Goal: Task Accomplishment & Management: Manage account settings

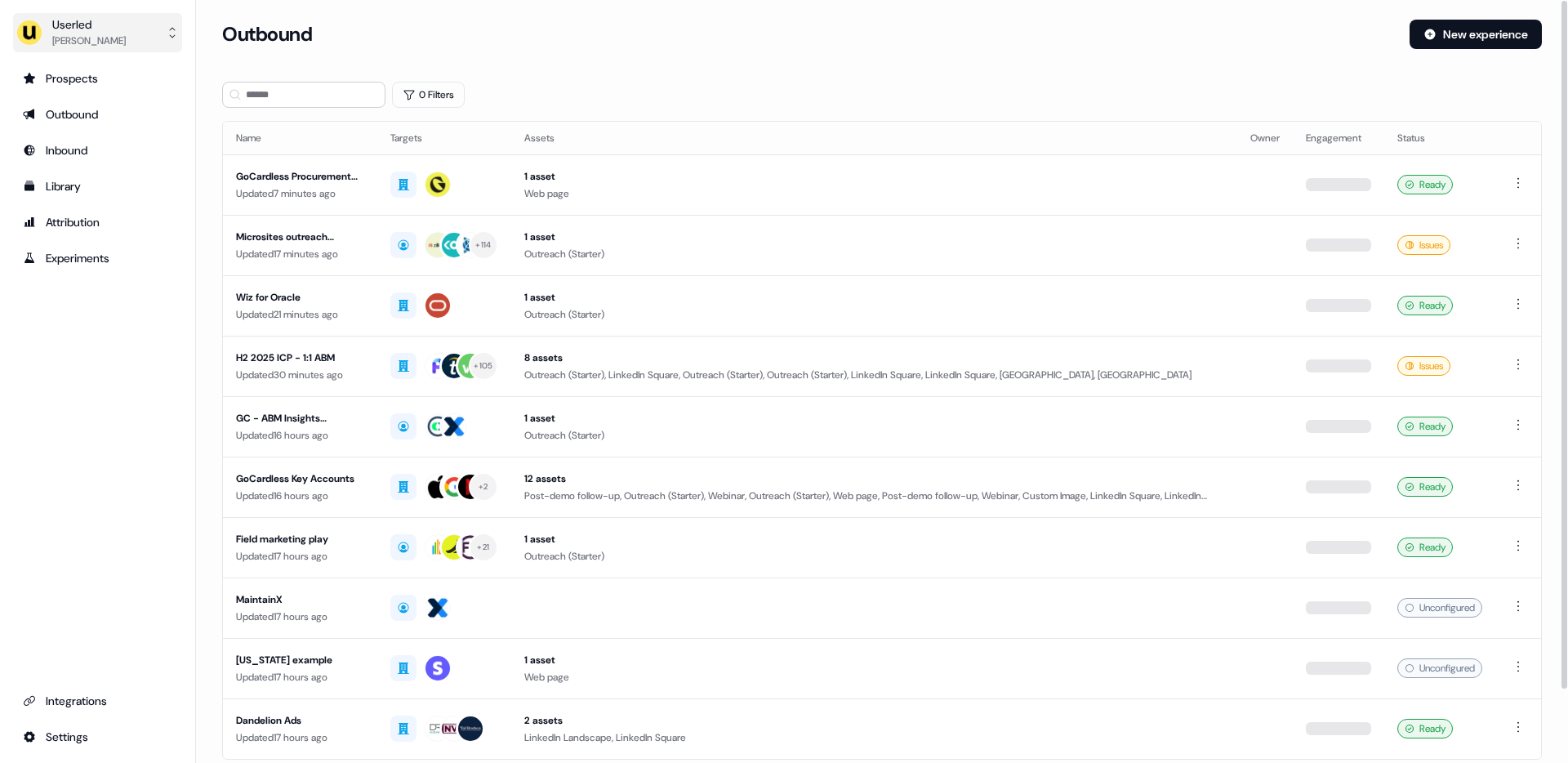
click at [120, 44] on div "[PERSON_NAME]" at bounding box center [89, 40] width 74 height 17
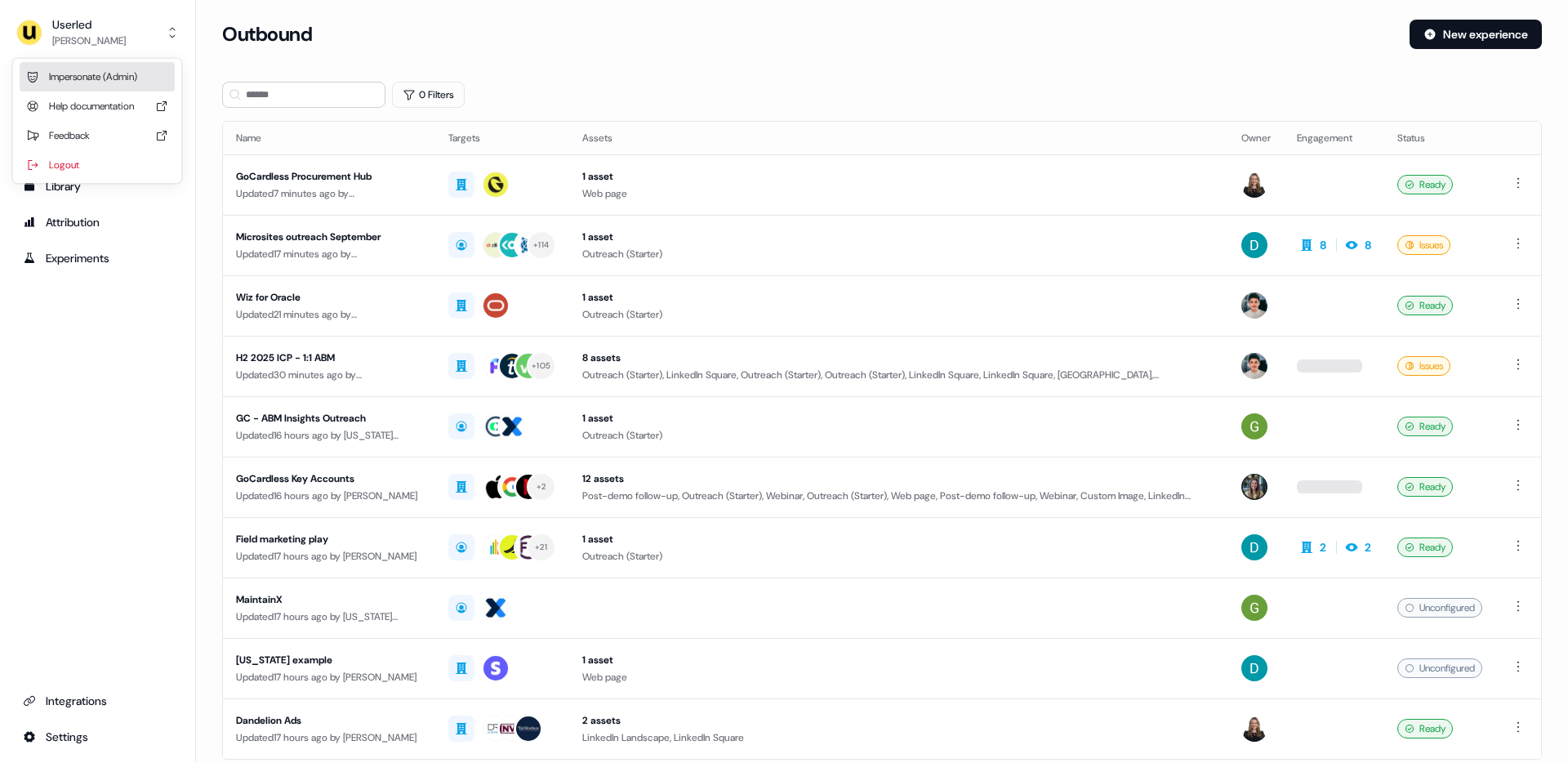
click at [105, 69] on div "Impersonate (Admin)" at bounding box center [96, 77] width 155 height 30
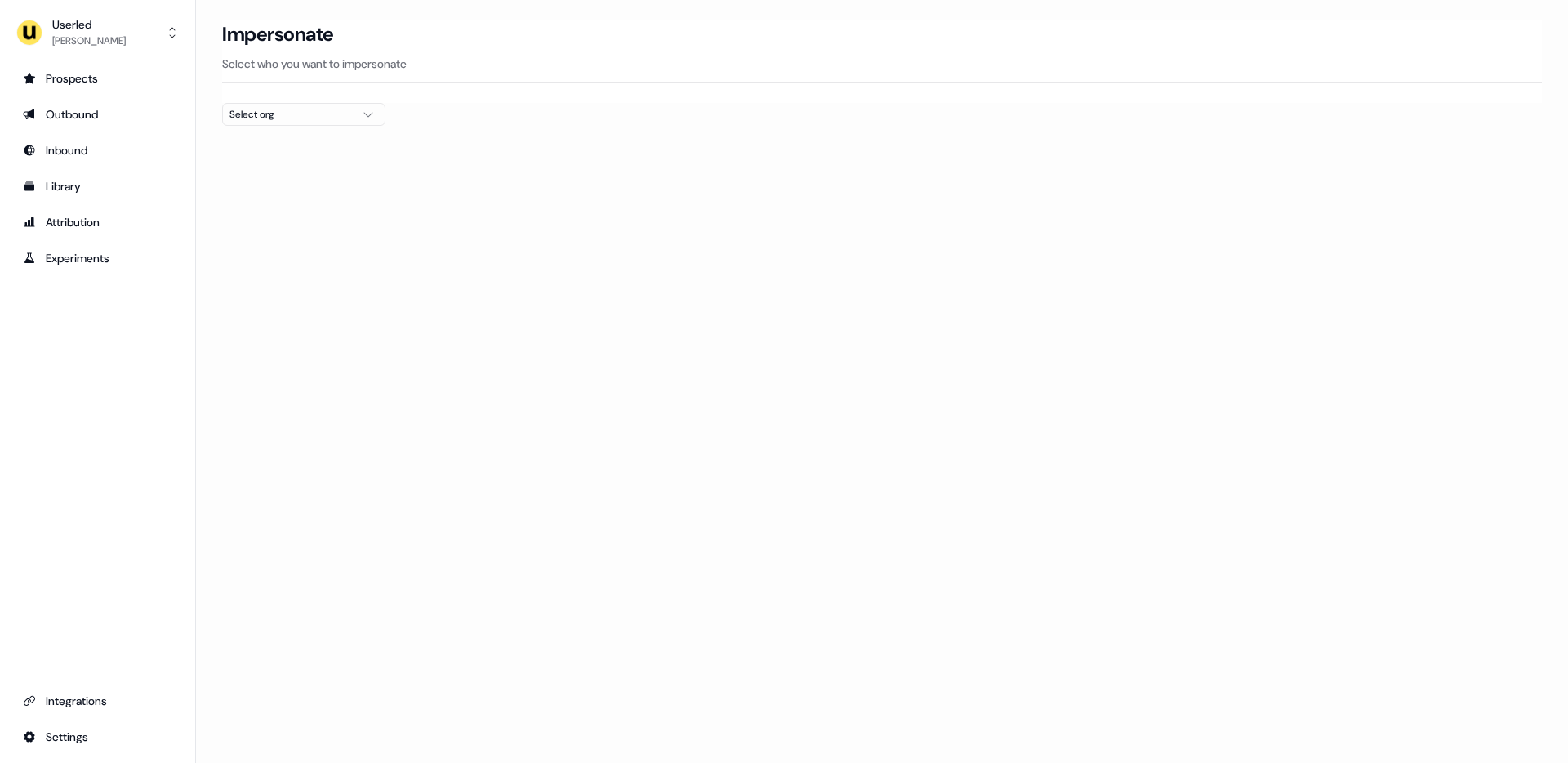
click at [285, 117] on div "Select org" at bounding box center [291, 114] width 123 height 17
type input "****"
click at [284, 176] on div "Wiiisdom" at bounding box center [304, 173] width 162 height 26
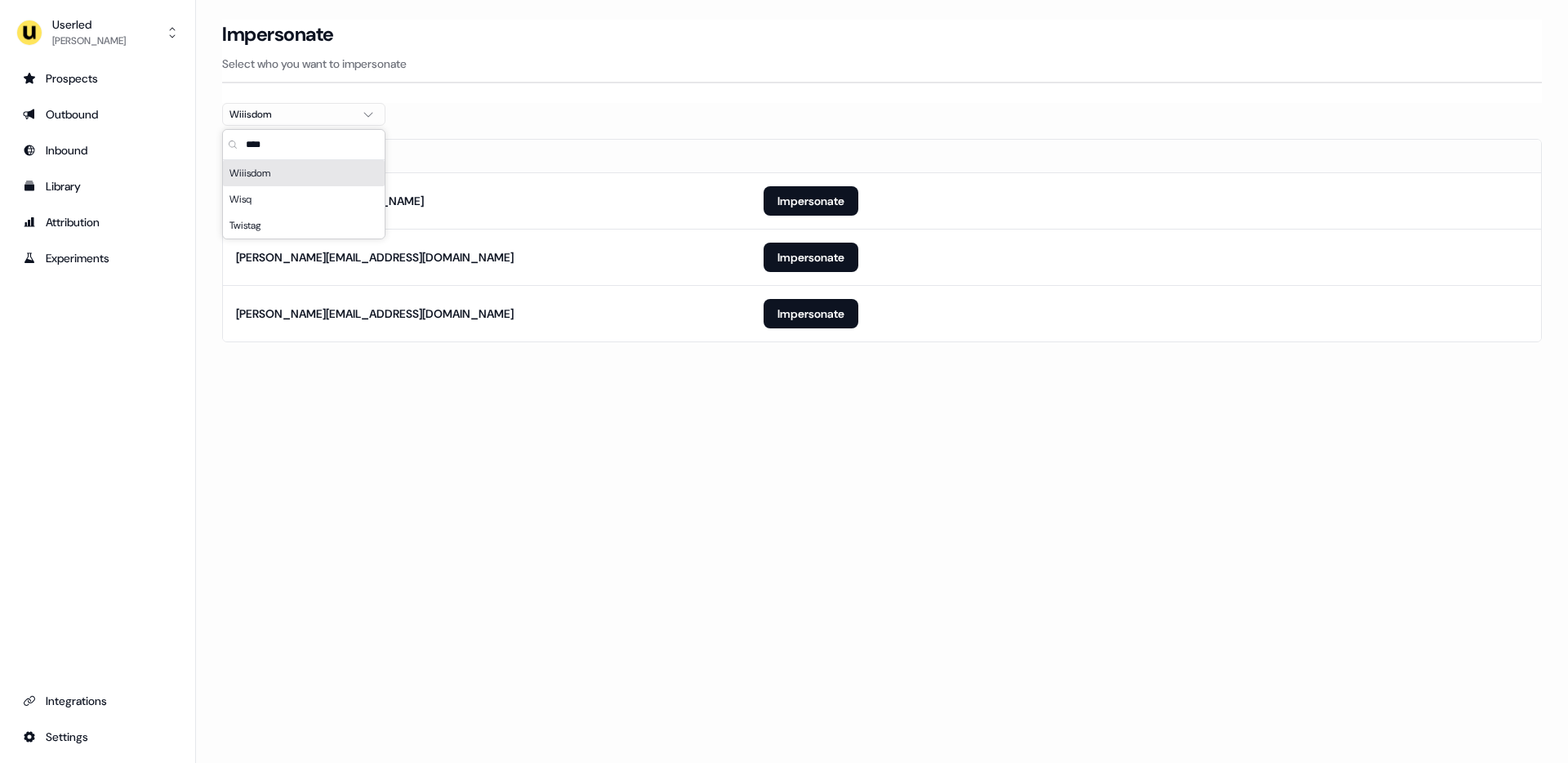
click at [656, 496] on div "Loading... Impersonate Select who you want to impersonate Wiiisdom Email [EMAIL…" at bounding box center [882, 381] width 1372 height 763
click at [796, 192] on button "Impersonate" at bounding box center [811, 201] width 95 height 30
